Goal: Transaction & Acquisition: Purchase product/service

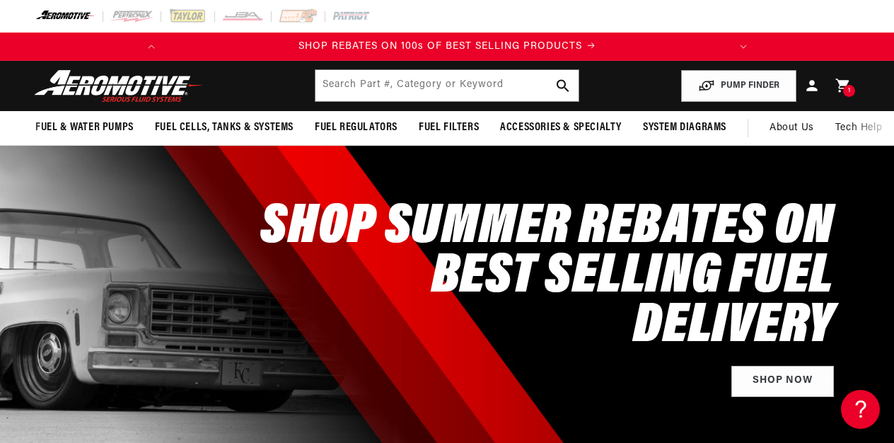
scroll to position [0, 224]
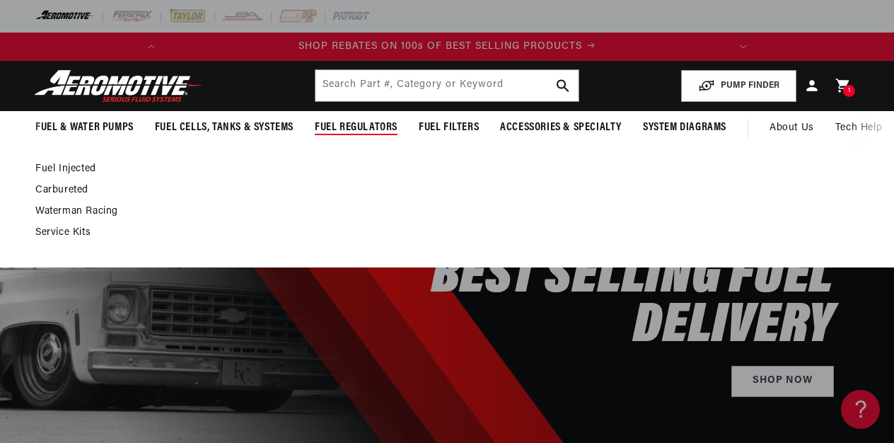
click at [91, 166] on link "Fuel Injected" at bounding box center [439, 169] width 809 height 13
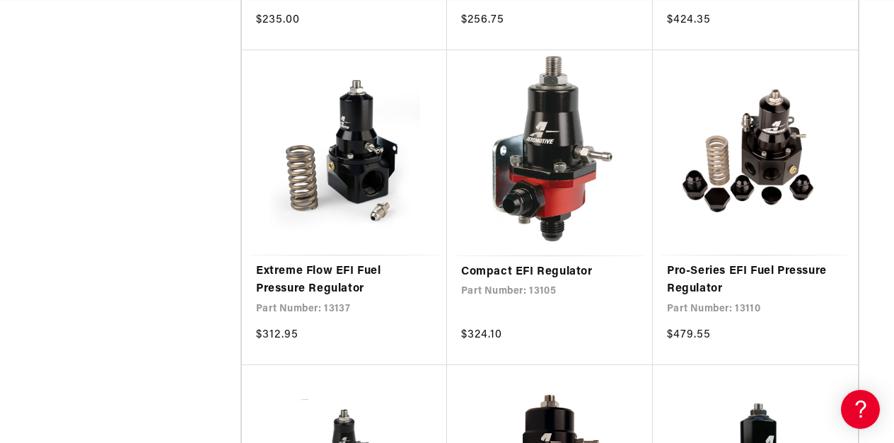
scroll to position [1620, 0]
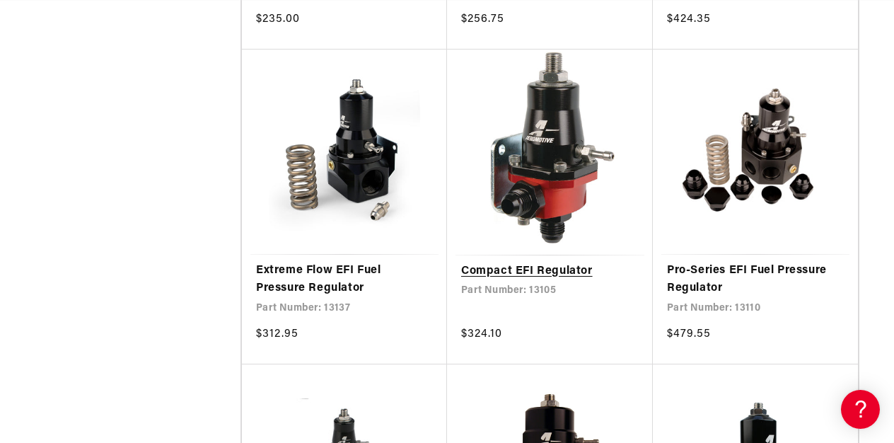
click at [541, 270] on link "Compact EFI Regulator" at bounding box center [550, 271] width 178 height 18
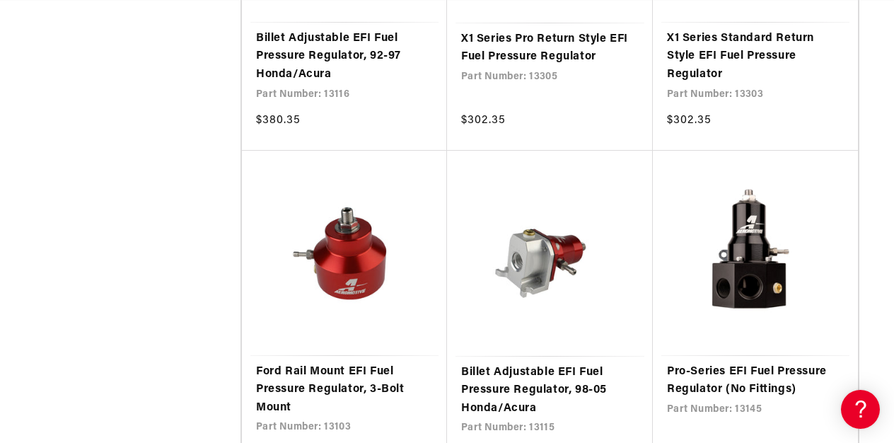
scroll to position [0, 0]
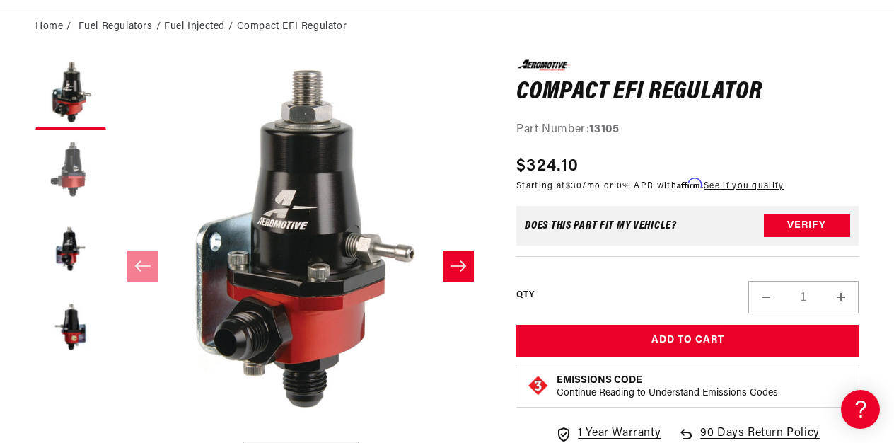
scroll to position [0, 560]
click at [78, 171] on button "Load image 2 in gallery view" at bounding box center [70, 172] width 71 height 71
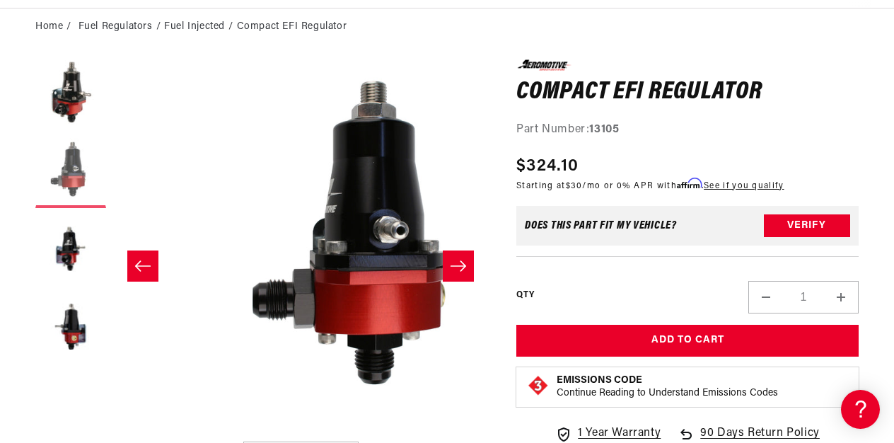
scroll to position [0, 375]
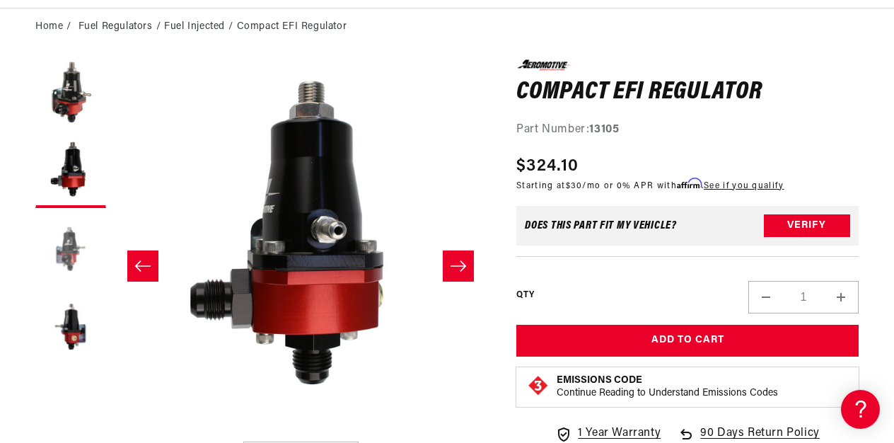
click at [76, 250] on button "Load image 3 in gallery view" at bounding box center [70, 250] width 71 height 71
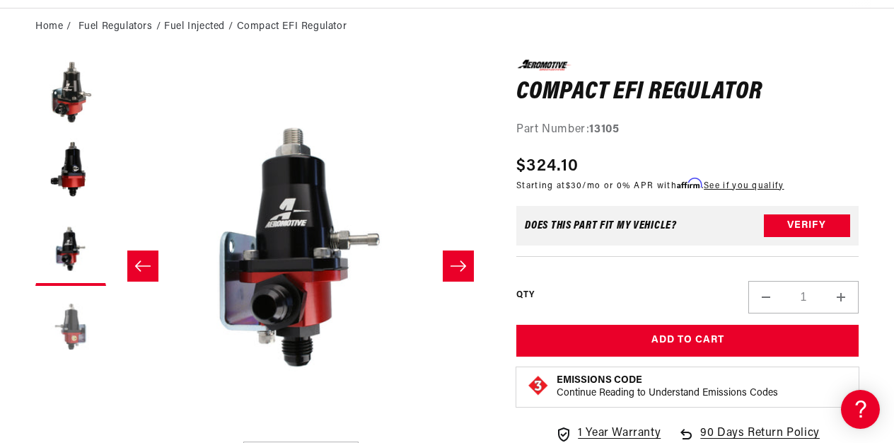
click at [82, 324] on button "Load image 4 in gallery view" at bounding box center [70, 328] width 71 height 71
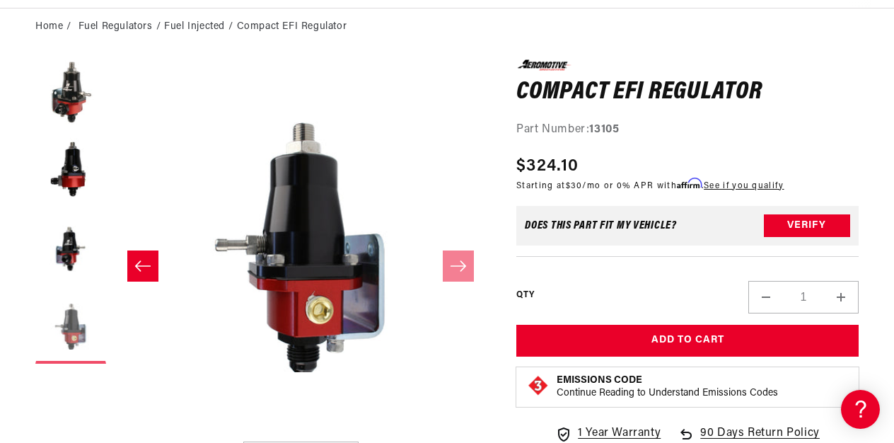
scroll to position [0, 0]
click at [144, 277] on button "Slide left" at bounding box center [142, 265] width 31 height 31
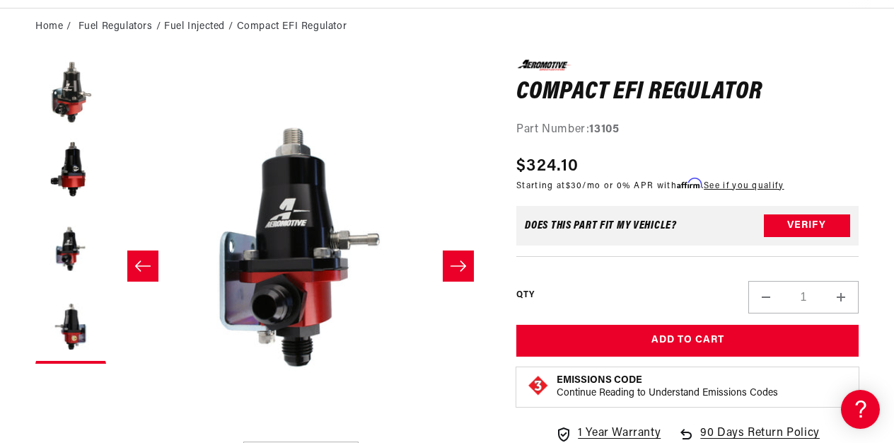
click at [144, 277] on button "Slide left" at bounding box center [142, 265] width 31 height 31
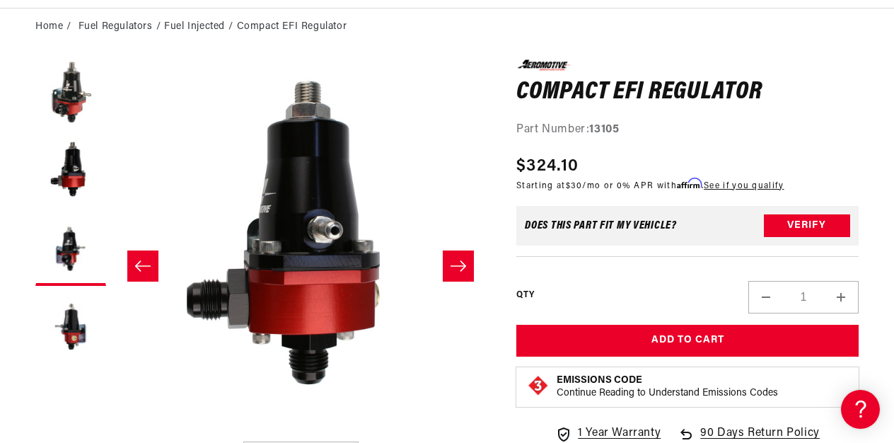
scroll to position [0, 375]
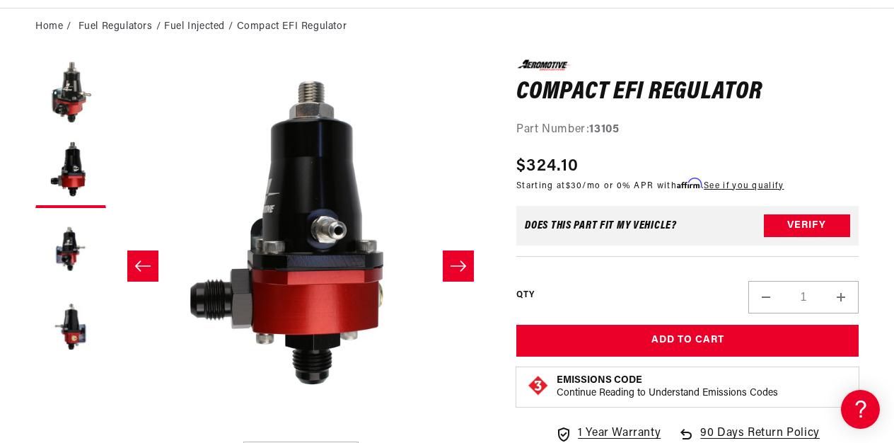
click at [144, 277] on button "Slide left" at bounding box center [142, 265] width 31 height 31
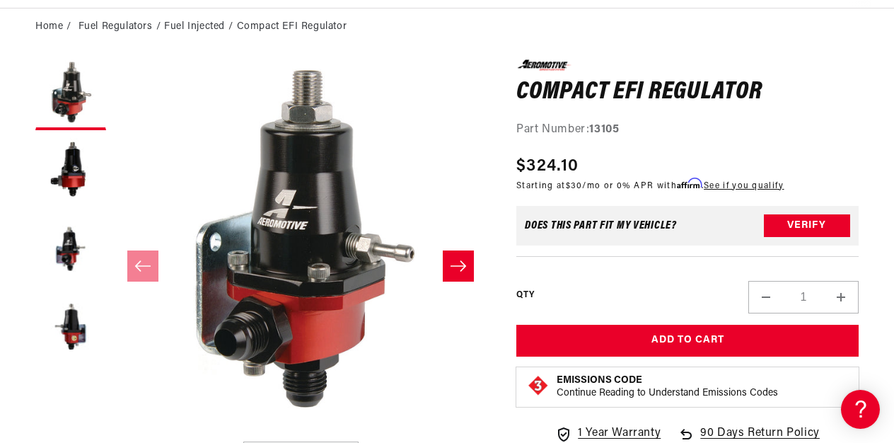
scroll to position [0, 560]
click at [456, 265] on icon "Slide right" at bounding box center [458, 266] width 17 height 14
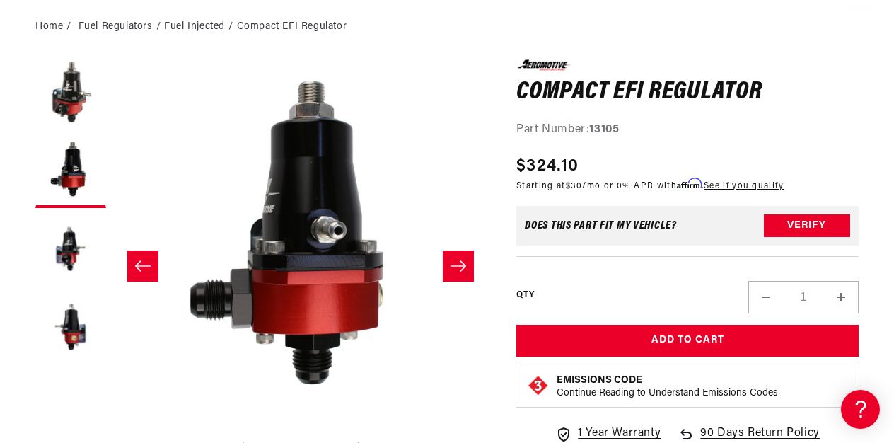
click at [456, 265] on icon "Slide right" at bounding box center [458, 266] width 17 height 14
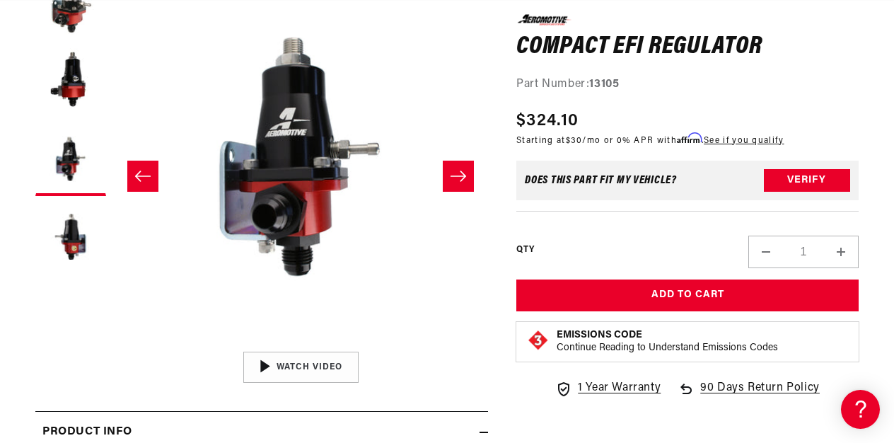
scroll to position [243, 0]
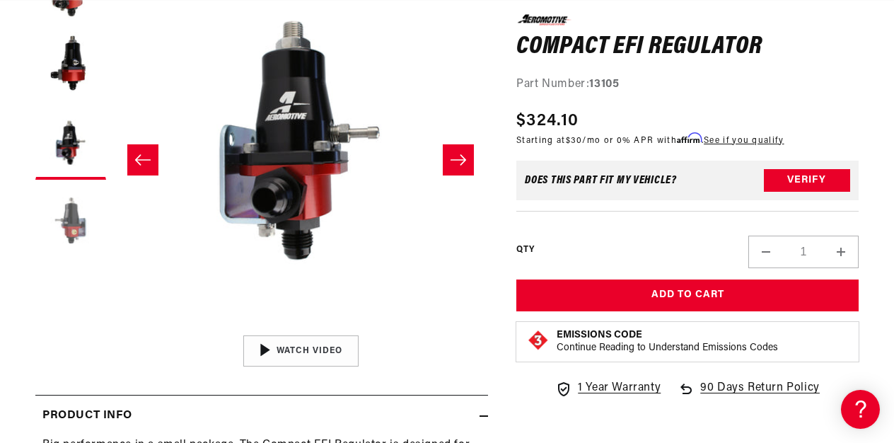
click at [69, 234] on button "Load image 4 in gallery view" at bounding box center [70, 222] width 71 height 71
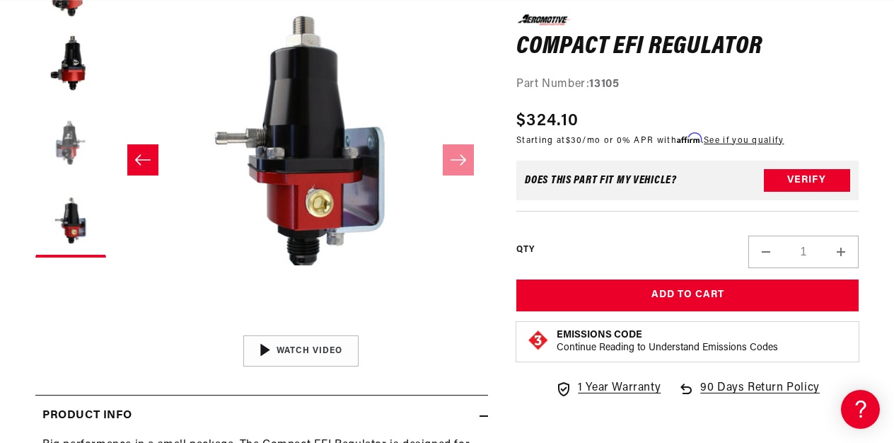
scroll to position [0, 0]
click at [66, 141] on button "Load image 3 in gallery view" at bounding box center [70, 144] width 71 height 71
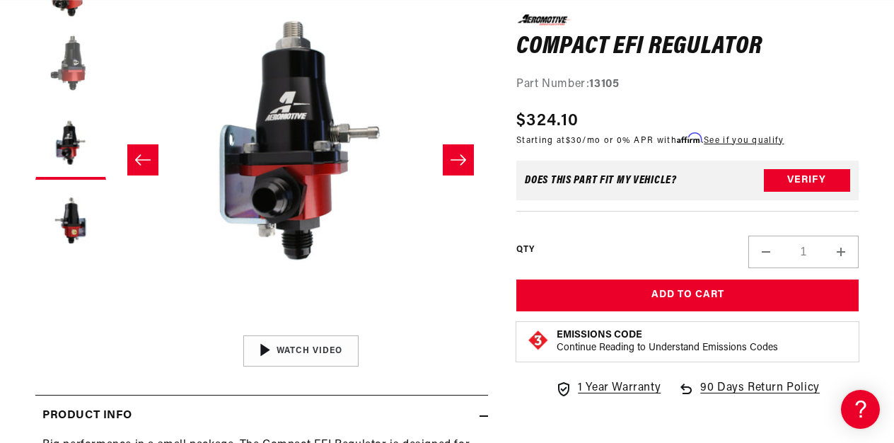
click at [69, 75] on button "Load image 2 in gallery view" at bounding box center [70, 66] width 71 height 71
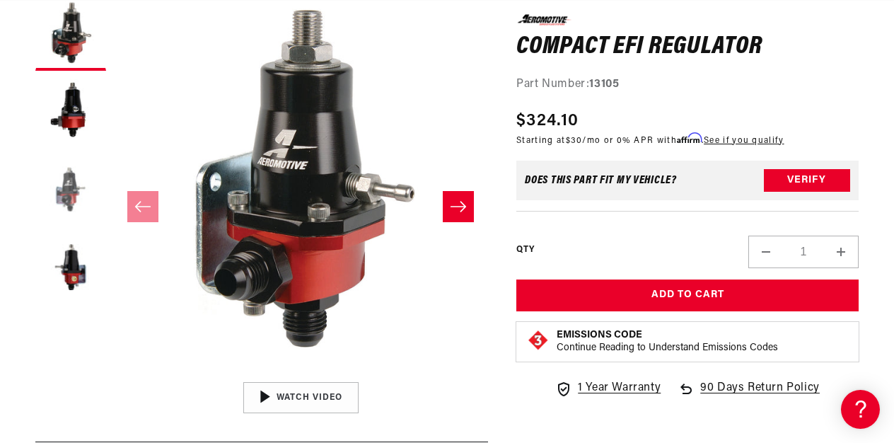
click at [75, 190] on button "Load image 3 in gallery view" at bounding box center [70, 191] width 71 height 71
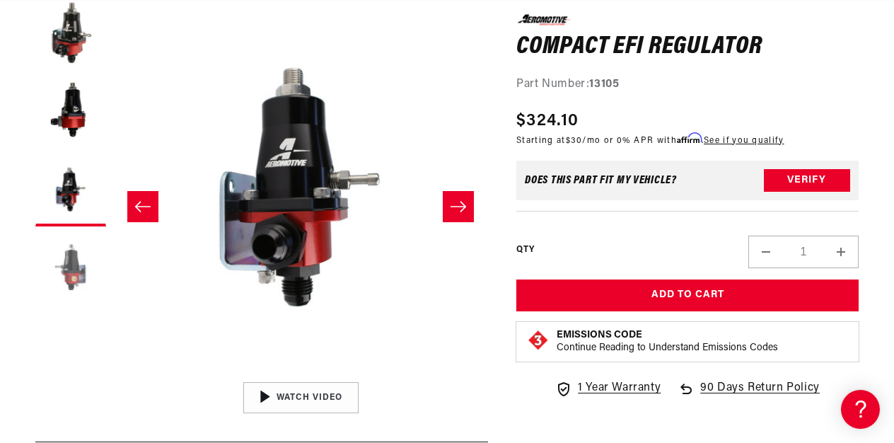
click at [66, 280] on button "Load image 4 in gallery view" at bounding box center [70, 268] width 71 height 71
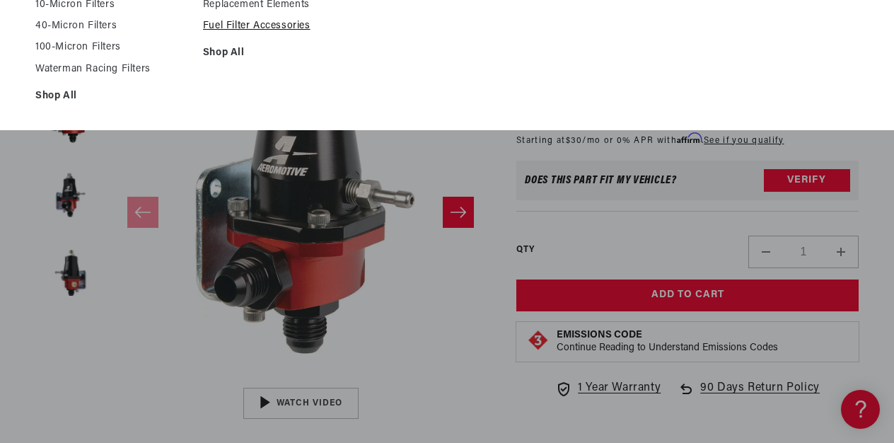
scroll to position [211, 0]
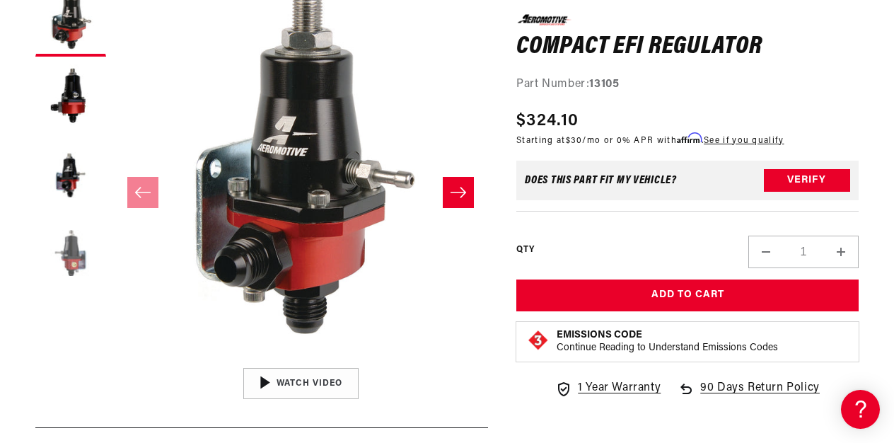
click at [66, 265] on button "Load image 4 in gallery view" at bounding box center [70, 254] width 71 height 71
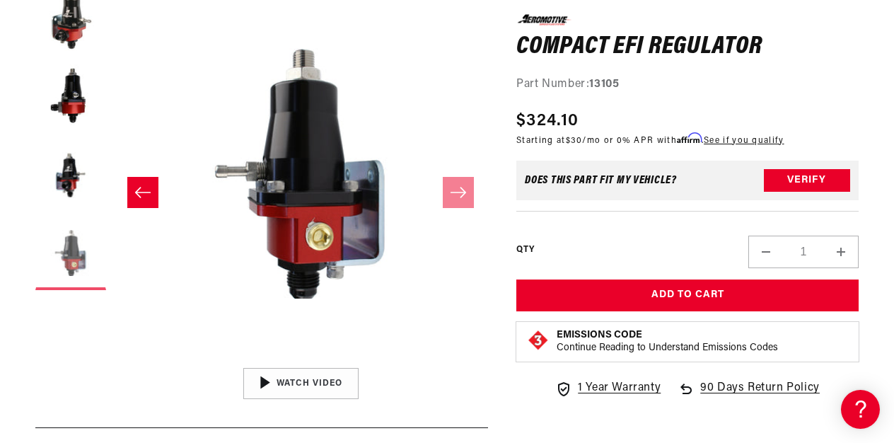
scroll to position [0, 560]
click at [67, 184] on button "Load image 3 in gallery view" at bounding box center [70, 177] width 71 height 71
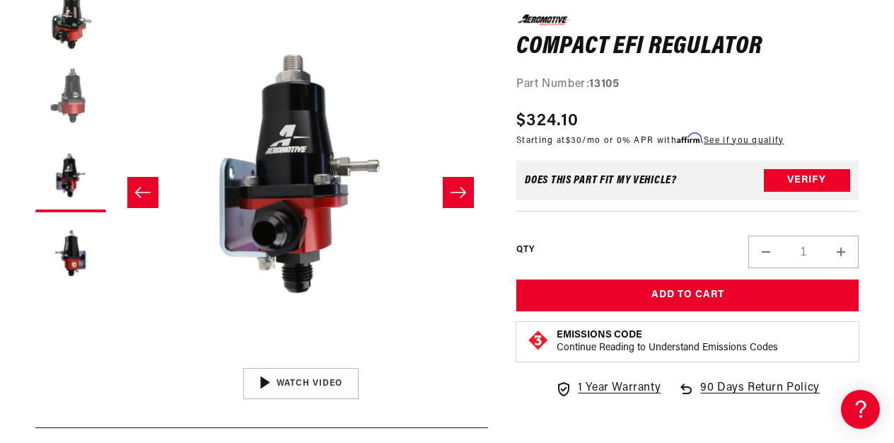
scroll to position [0, 0]
click at [79, 90] on button "Load image 2 in gallery view" at bounding box center [70, 99] width 71 height 71
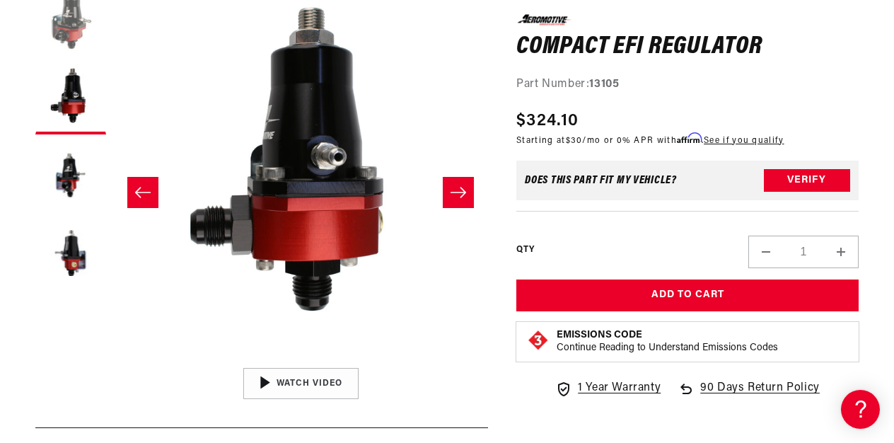
click at [78, 13] on button "Load image 1 in gallery view" at bounding box center [70, 21] width 71 height 71
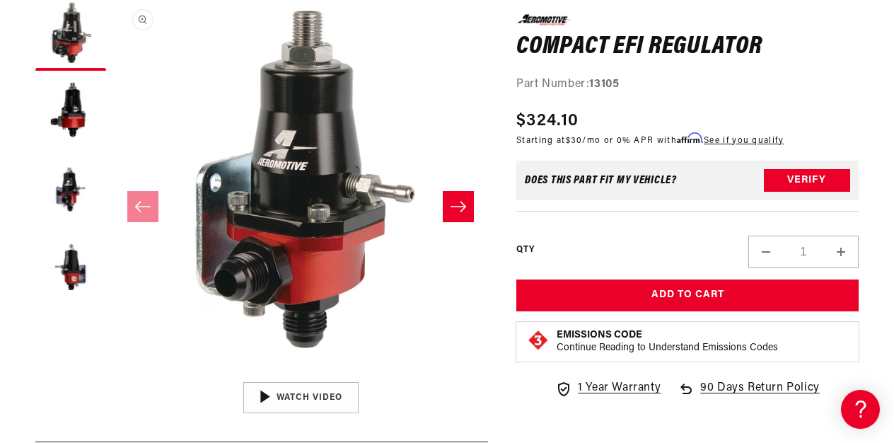
scroll to position [0, 560]
click at [79, 272] on button "Load image 4 in gallery view" at bounding box center [70, 268] width 71 height 71
